Goal: Task Accomplishment & Management: Use online tool/utility

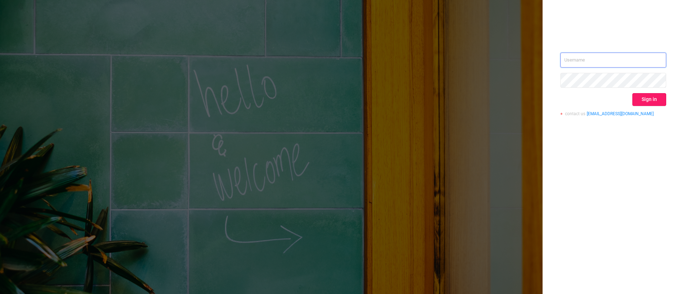
type input "[EMAIL_ADDRESS][DOMAIN_NAME]"
click at [649, 94] on button "Sign in" at bounding box center [649, 99] width 34 height 13
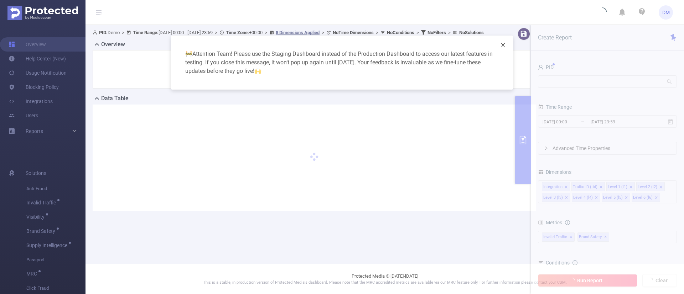
click at [505, 47] on icon "icon: close" at bounding box center [503, 45] width 4 height 4
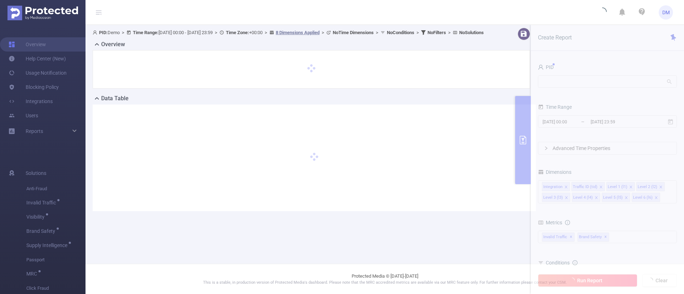
click at [567, 83] on section "PID: Demo > Time Range: [DATE] 00:00 - [DATE] 23:59 > Time Zone: +00:00 > 8 Dim…" at bounding box center [384, 125] width 598 height 201
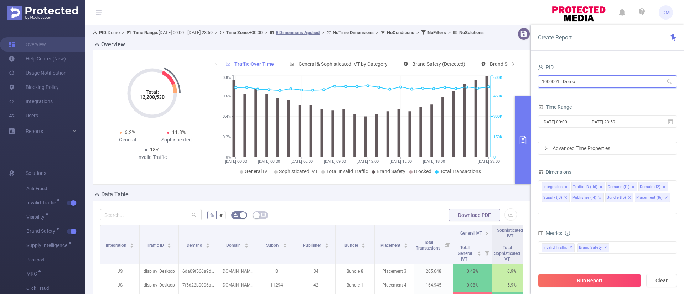
drag, startPoint x: 602, startPoint y: 84, endPoint x: 499, endPoint y: 82, distance: 103.3
click at [501, 82] on section "PID: Demo > Time Range: [DATE] 00:00 - [DATE] 23:59 > Time Zone: +00:00 > 8 Dim…" at bounding box center [384, 256] width 598 height 463
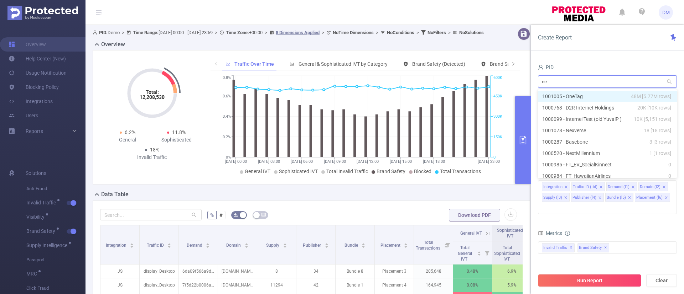
type input "nex"
click at [593, 95] on li "1001078 - Nexverse 18 [18 rows]" at bounding box center [607, 96] width 139 height 11
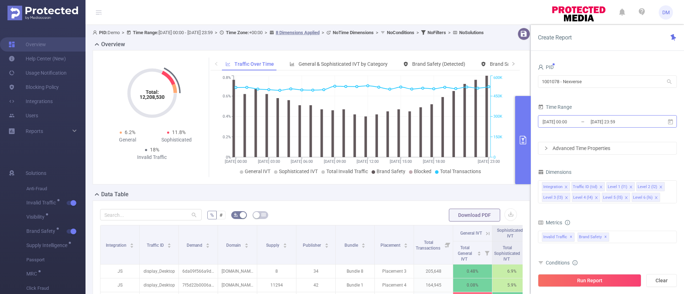
click at [589, 121] on input "[DATE] 00:00" at bounding box center [571, 122] width 58 height 10
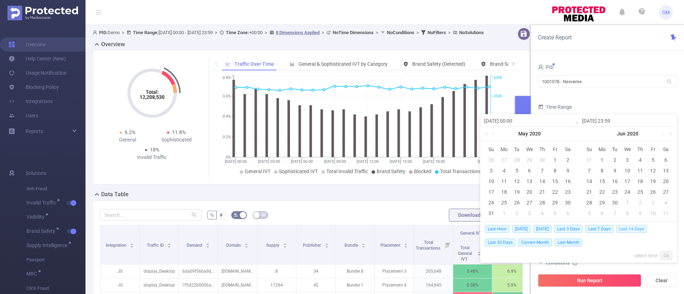
click at [635, 230] on span "Last 14 Days" at bounding box center [631, 229] width 31 height 8
type input "[DATE] 00:00"
type input "[DATE] 23:59"
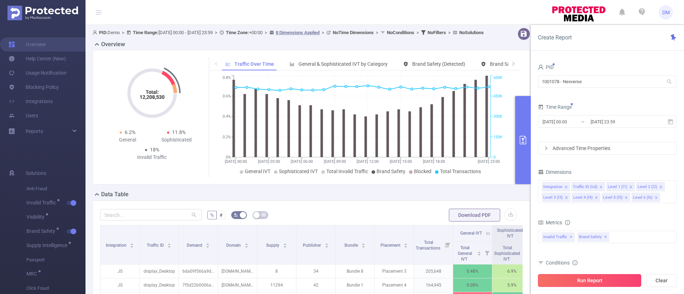
click at [590, 279] on button "Run Report" at bounding box center [589, 281] width 103 height 13
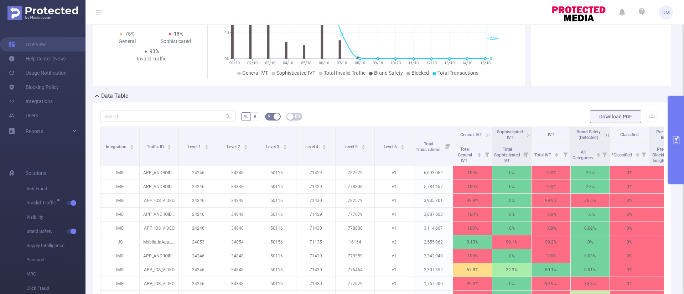
scroll to position [107, 0]
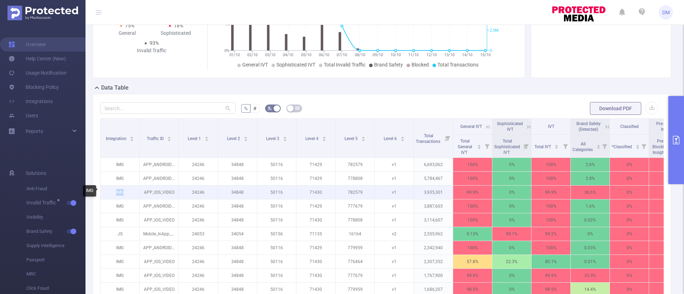
drag, startPoint x: 110, startPoint y: 191, endPoint x: 135, endPoint y: 190, distance: 24.6
click at [135, 190] on p "IMG" at bounding box center [119, 193] width 39 height 14
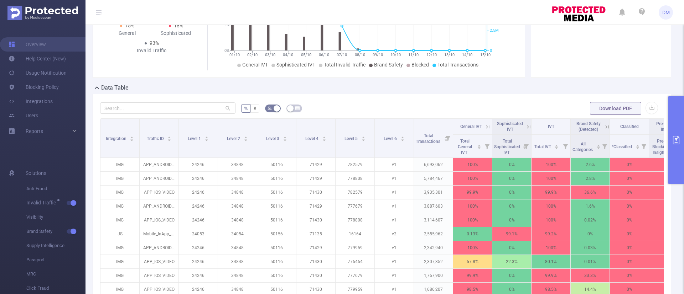
click at [607, 127] on icon at bounding box center [607, 127] width 6 height 6
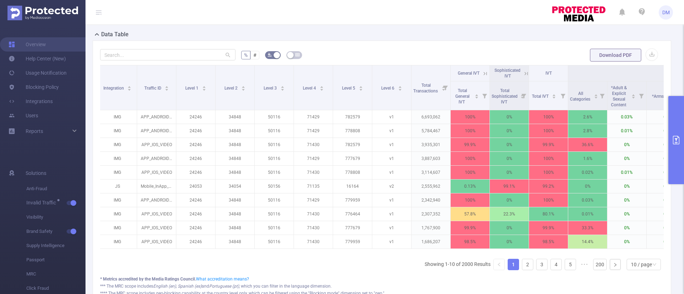
scroll to position [0, 0]
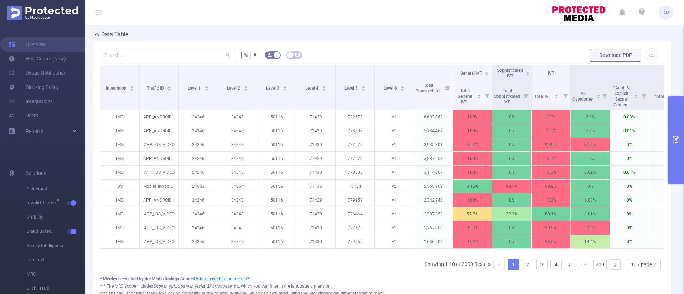
click at [678, 139] on icon "primary" at bounding box center [676, 140] width 9 height 9
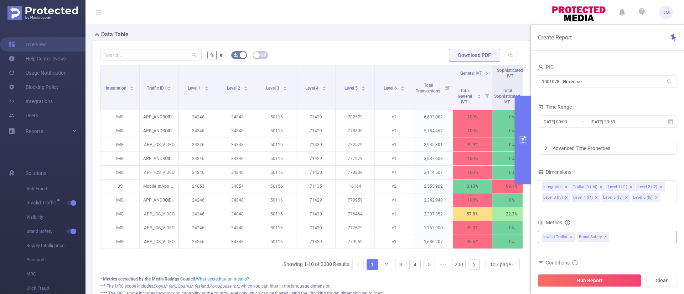
click at [604, 239] on span "✕" at bounding box center [605, 237] width 3 height 9
click at [590, 277] on button "Run Report" at bounding box center [589, 281] width 103 height 13
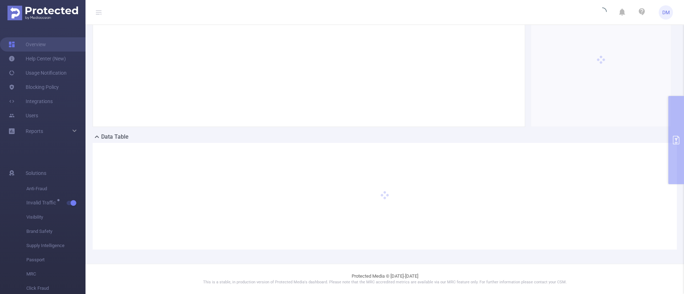
scroll to position [58, 0]
drag, startPoint x: 135, startPoint y: 140, endPoint x: 99, endPoint y: 140, distance: 35.3
click at [99, 140] on div "Data Table" at bounding box center [385, 138] width 584 height 10
